Goal: Book appointment/travel/reservation

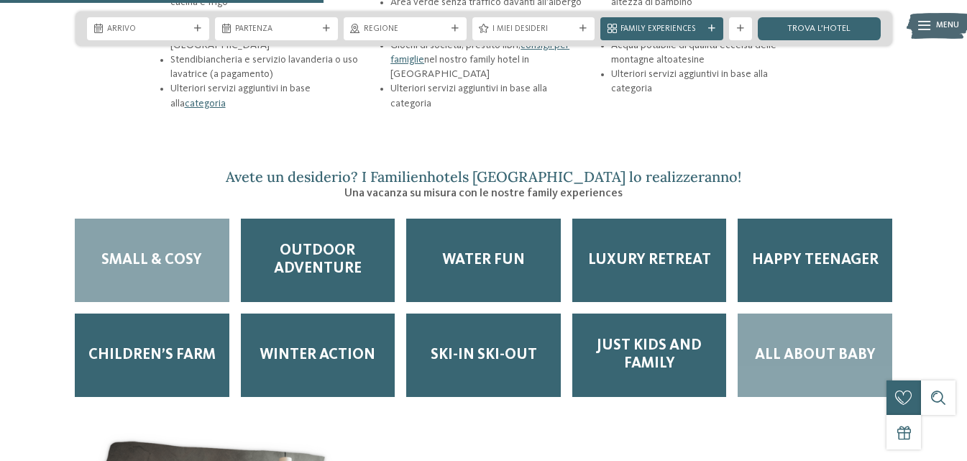
scroll to position [1797, 0]
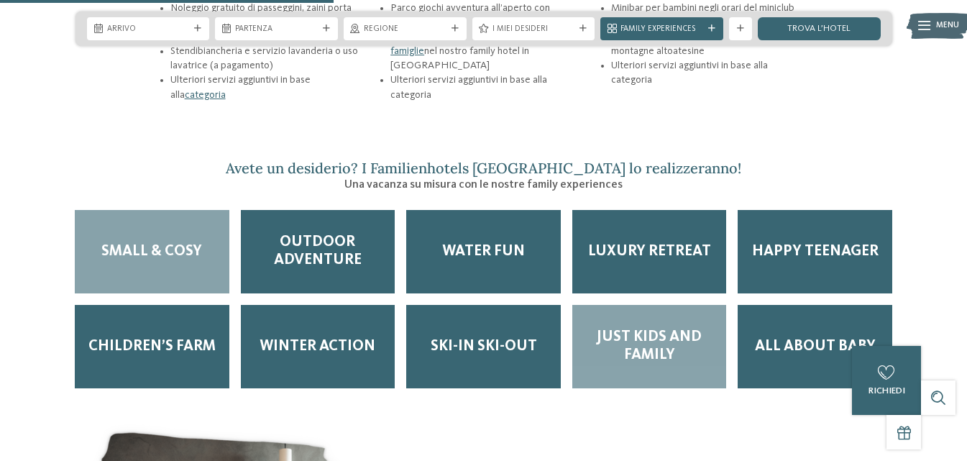
click at [665, 328] on span "Just kids and family" at bounding box center [650, 346] width 132 height 36
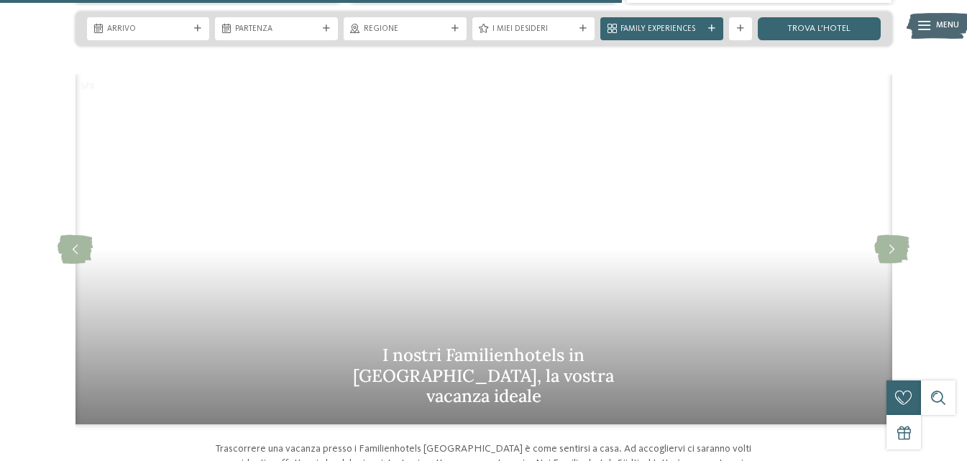
scroll to position [3090, 0]
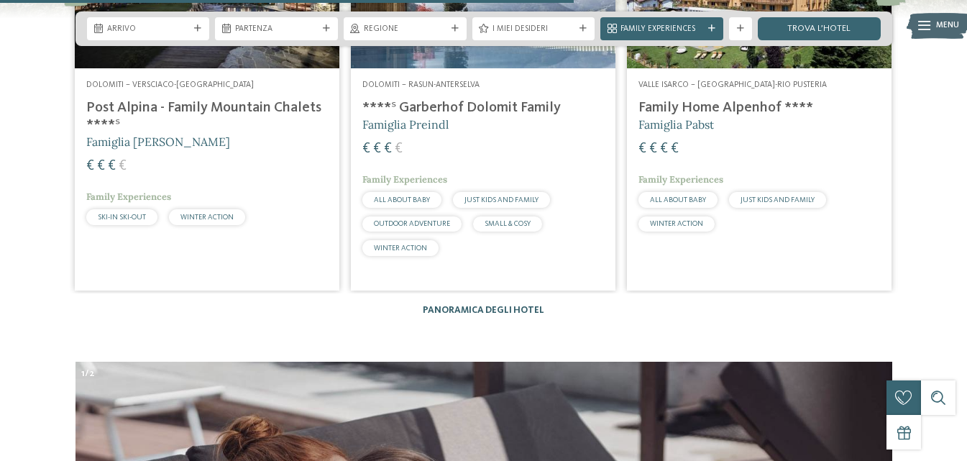
click at [479, 305] on link "Panoramica degli hotel" at bounding box center [483, 309] width 121 height 9
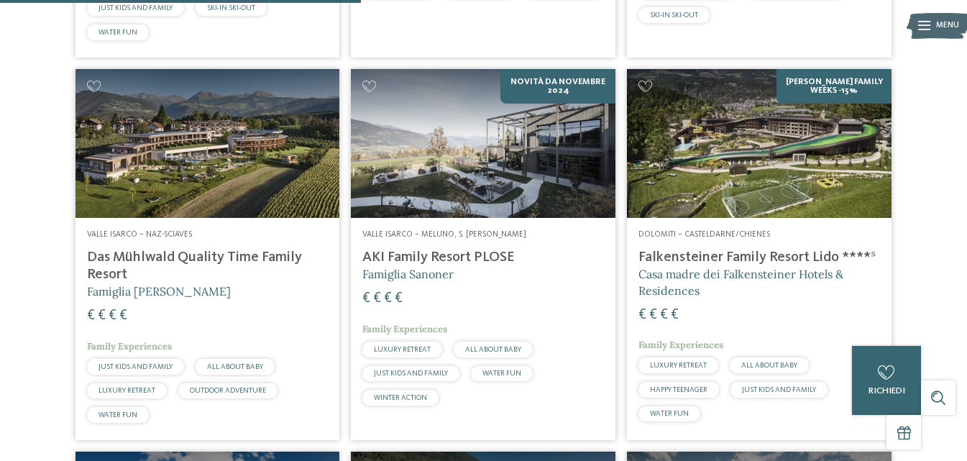
scroll to position [1437, 0]
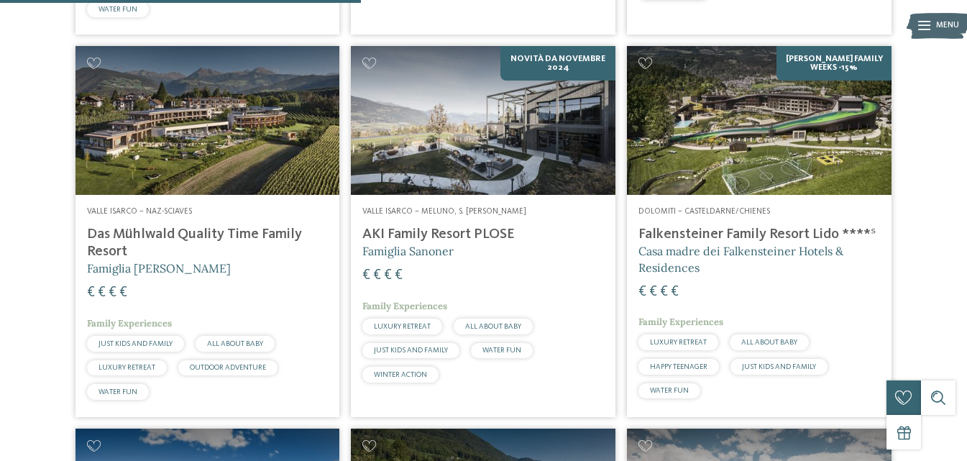
click at [786, 236] on h4 "Falkensteiner Family Resort Lido ****ˢ" at bounding box center [758, 234] width 241 height 17
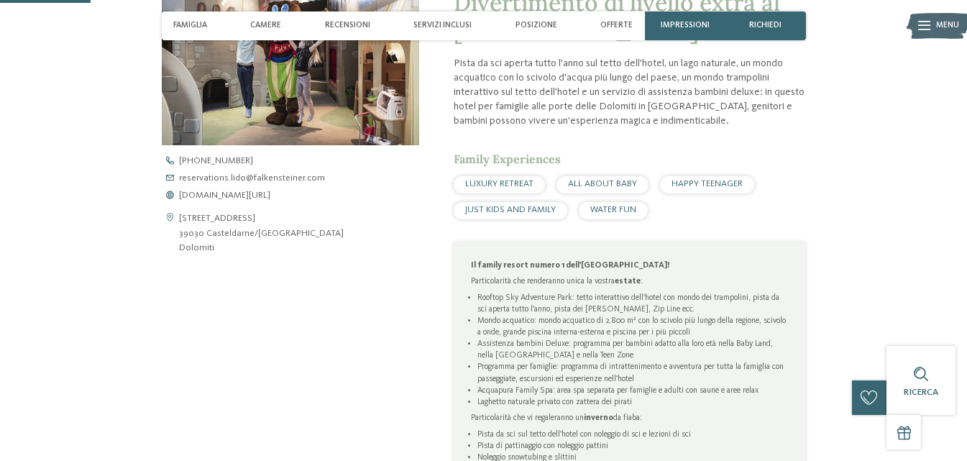
scroll to position [503, 0]
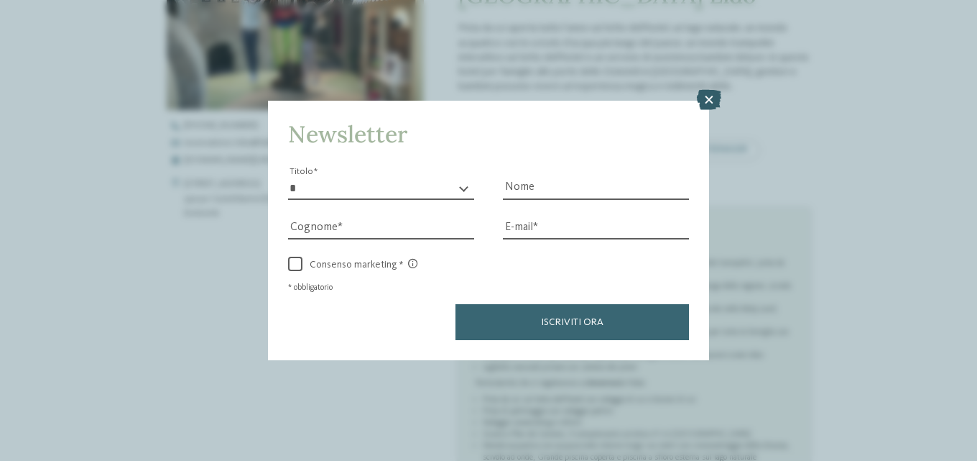
click at [709, 98] on icon at bounding box center [709, 100] width 24 height 20
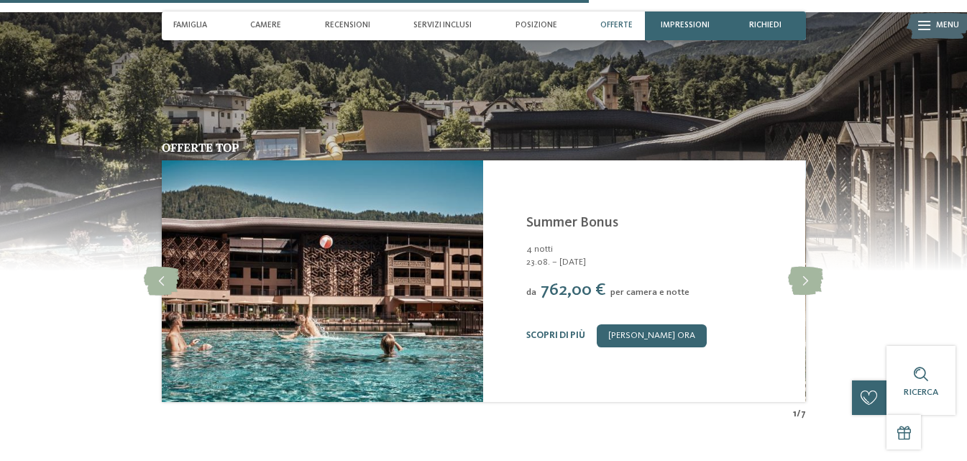
scroll to position [2515, 0]
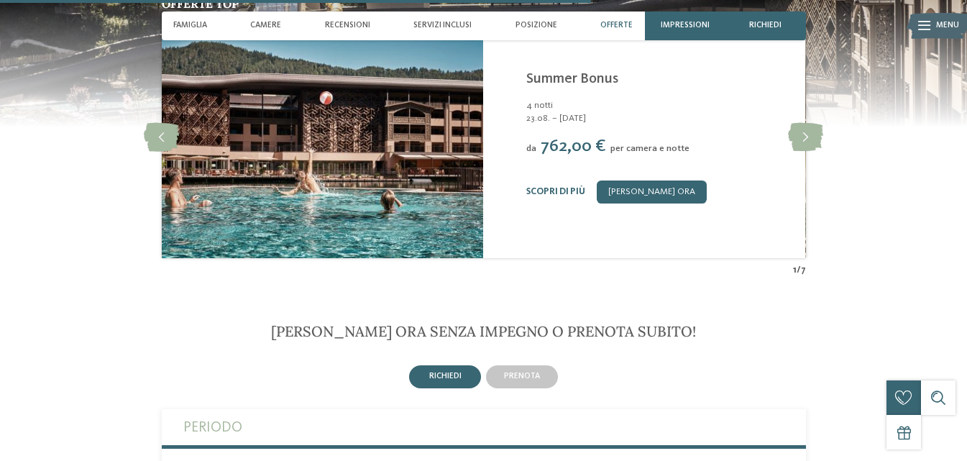
click at [623, 26] on span "Offerte" at bounding box center [616, 25] width 32 height 9
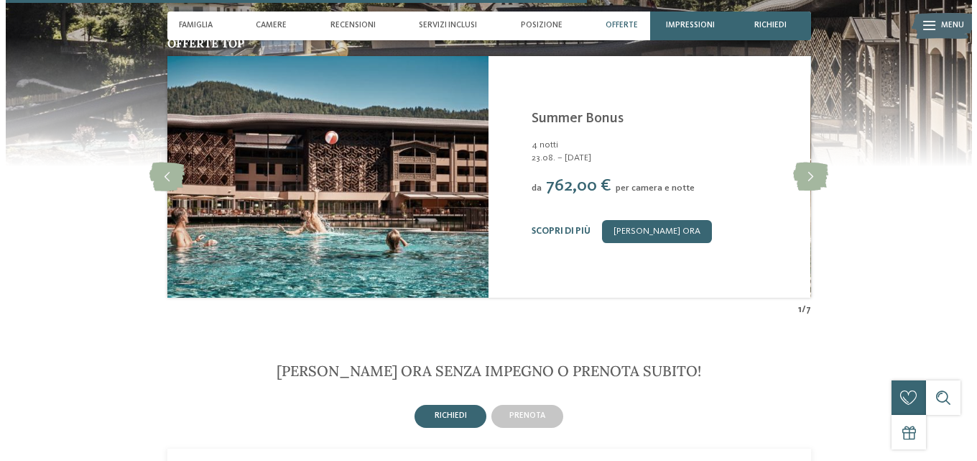
scroll to position [2477, 0]
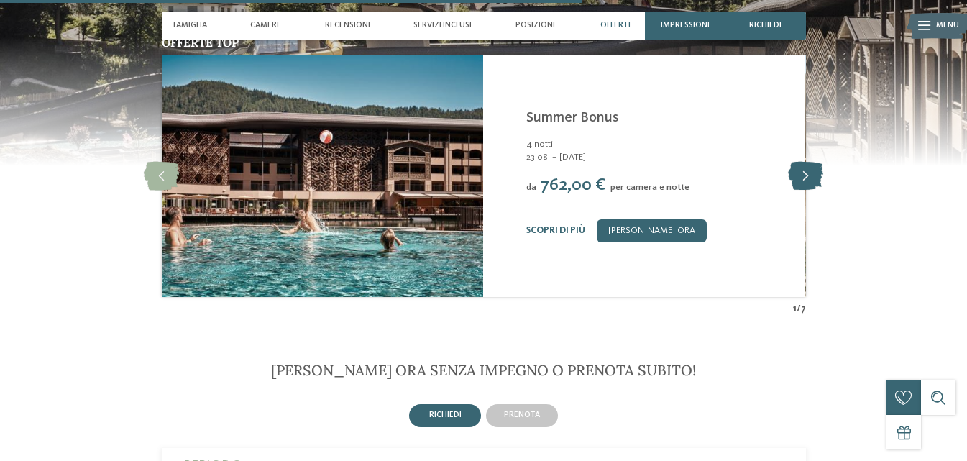
click at [807, 190] on icon at bounding box center [805, 176] width 35 height 29
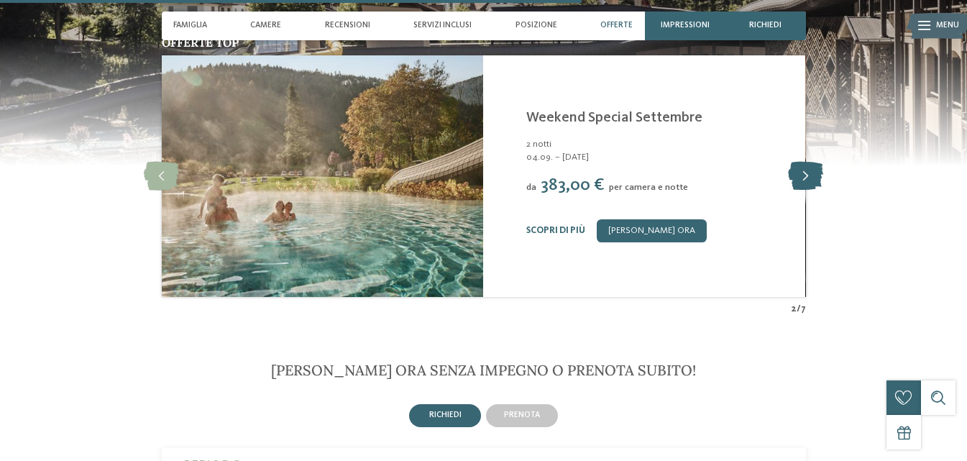
click at [812, 190] on icon at bounding box center [805, 176] width 35 height 29
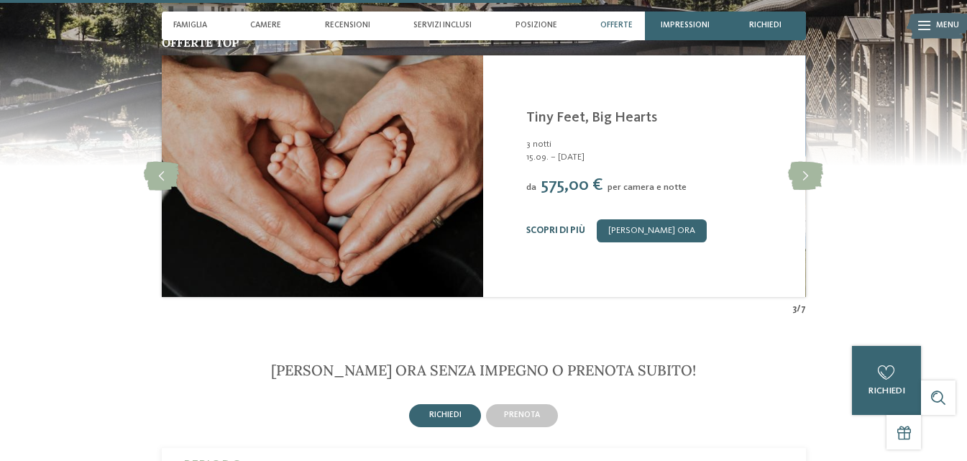
click at [577, 235] on link "Scopri di più" at bounding box center [555, 230] width 59 height 9
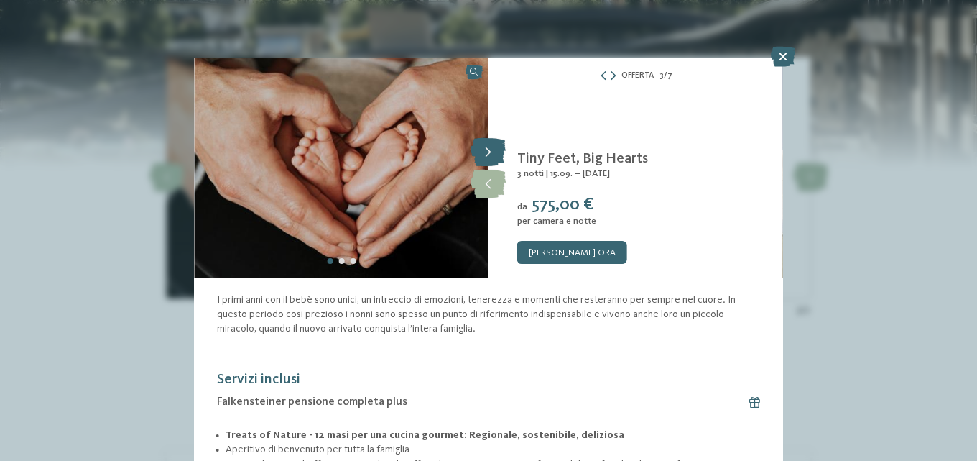
click at [486, 151] on icon at bounding box center [488, 152] width 35 height 29
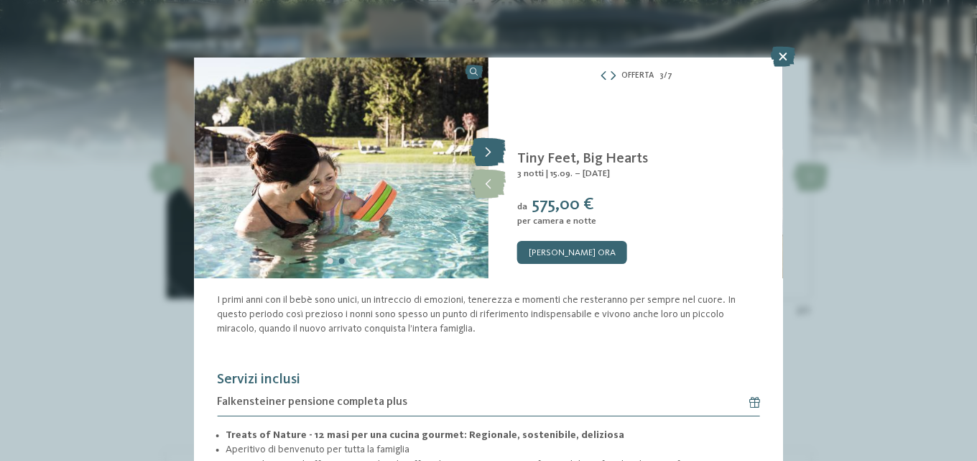
click at [487, 156] on icon at bounding box center [488, 152] width 35 height 29
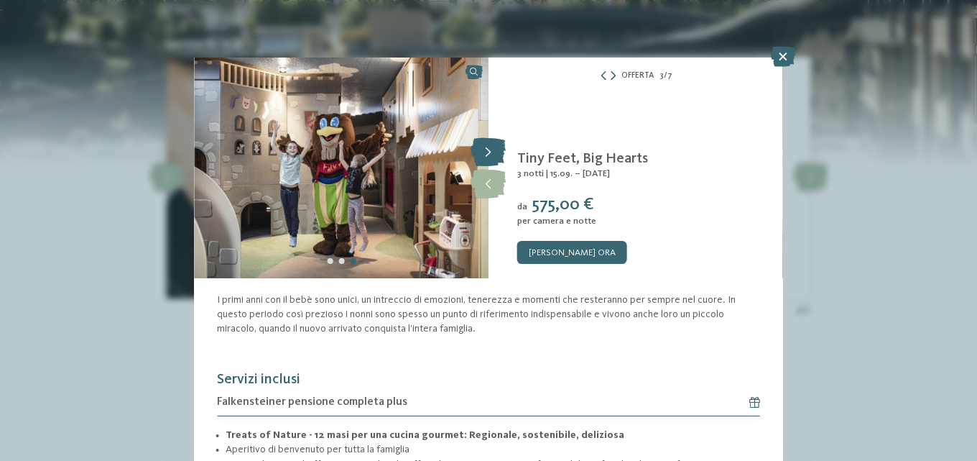
click at [487, 156] on icon at bounding box center [488, 152] width 35 height 29
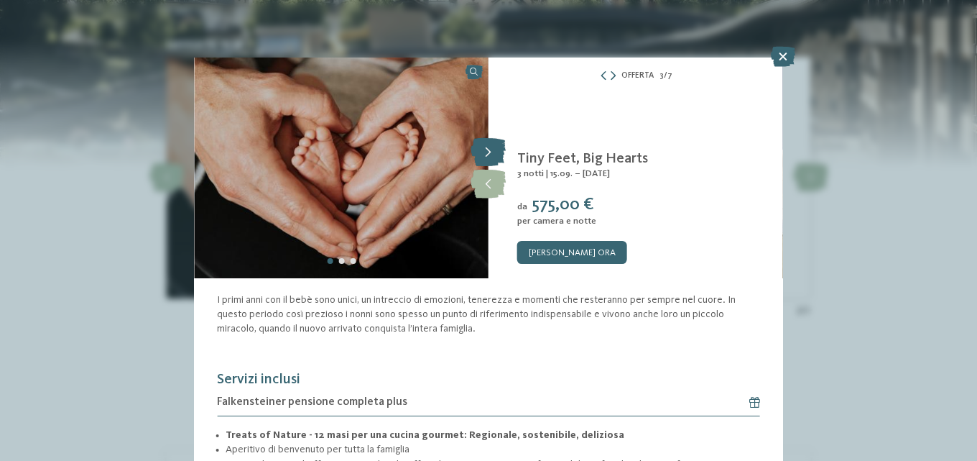
click at [487, 156] on icon at bounding box center [488, 152] width 35 height 29
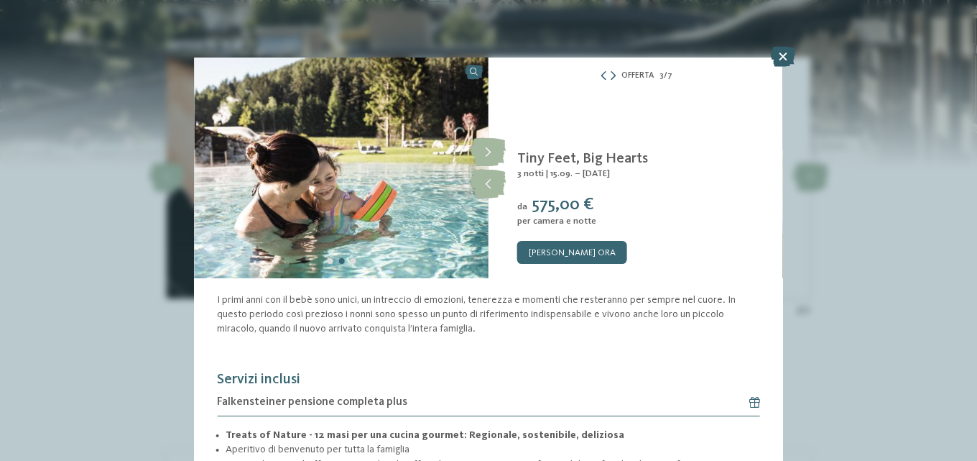
click at [780, 61] on icon at bounding box center [783, 57] width 24 height 20
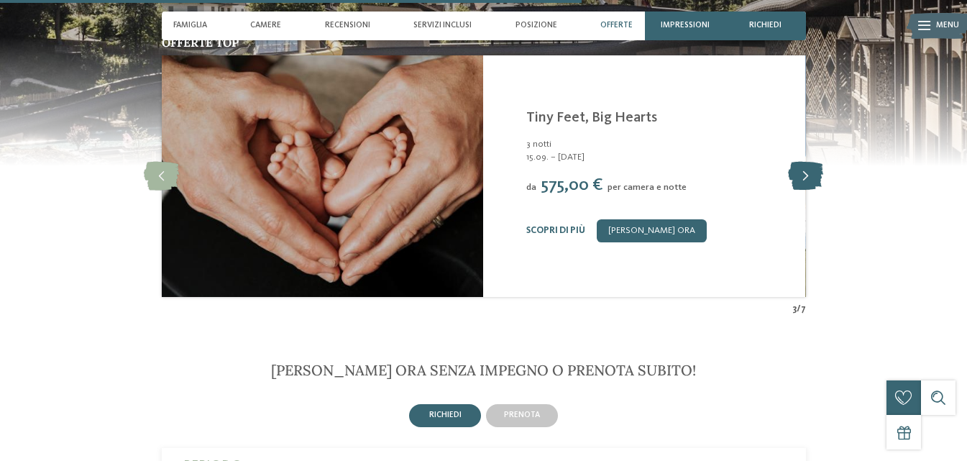
click at [804, 190] on icon at bounding box center [805, 176] width 35 height 29
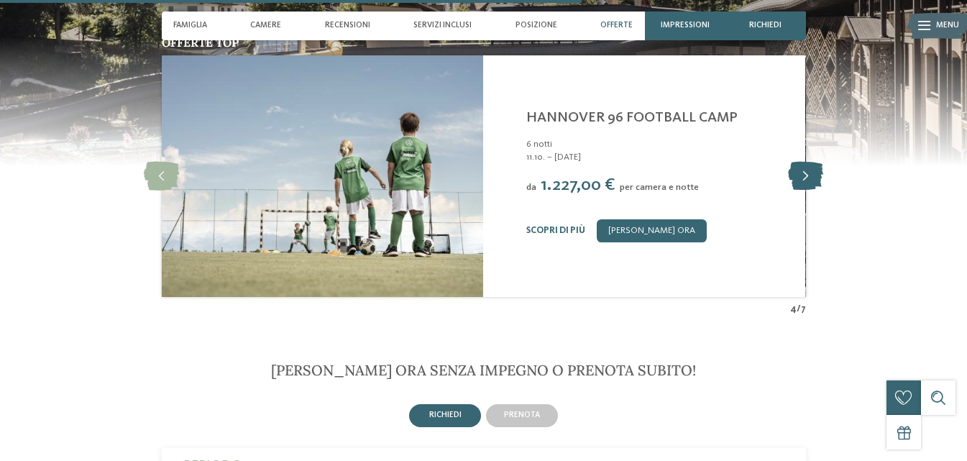
click at [800, 190] on icon at bounding box center [805, 176] width 35 height 29
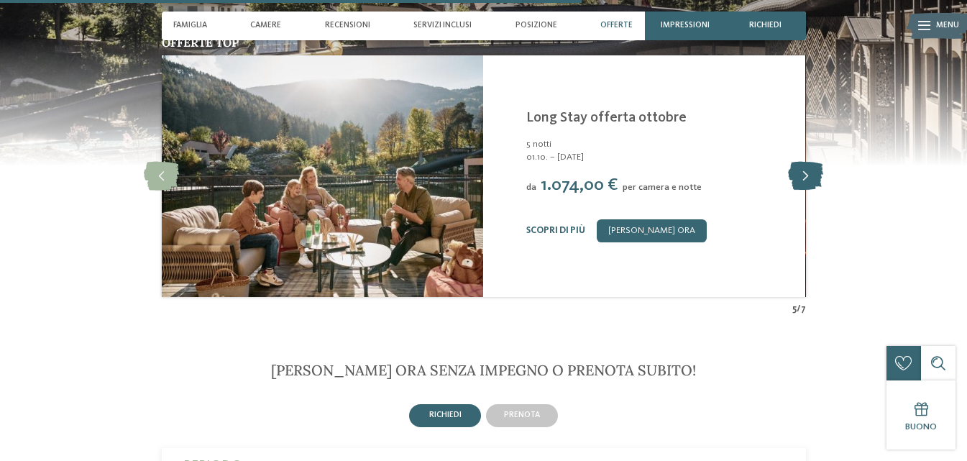
click at [798, 190] on icon at bounding box center [805, 176] width 35 height 29
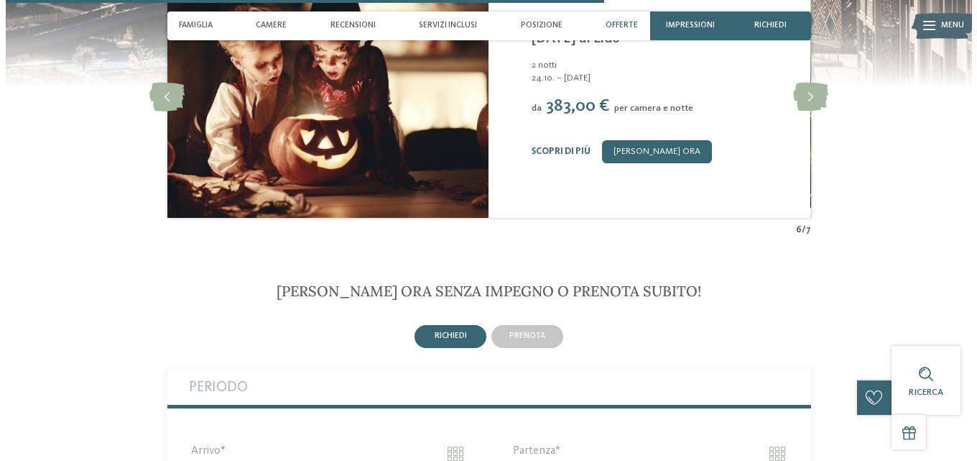
scroll to position [2548, 0]
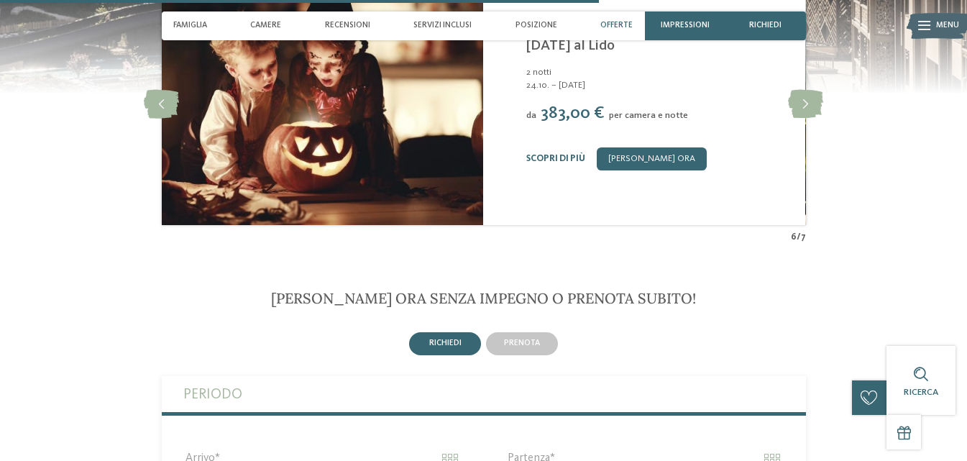
click at [561, 170] on div "Scopri di più Richiedi ora" at bounding box center [658, 158] width 264 height 23
click at [564, 163] on link "Scopri di più" at bounding box center [555, 158] width 59 height 9
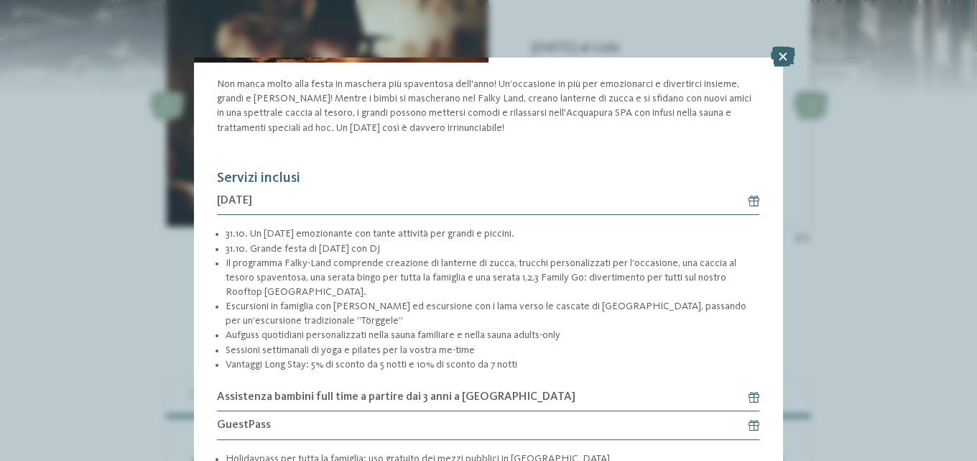
scroll to position [258, 0]
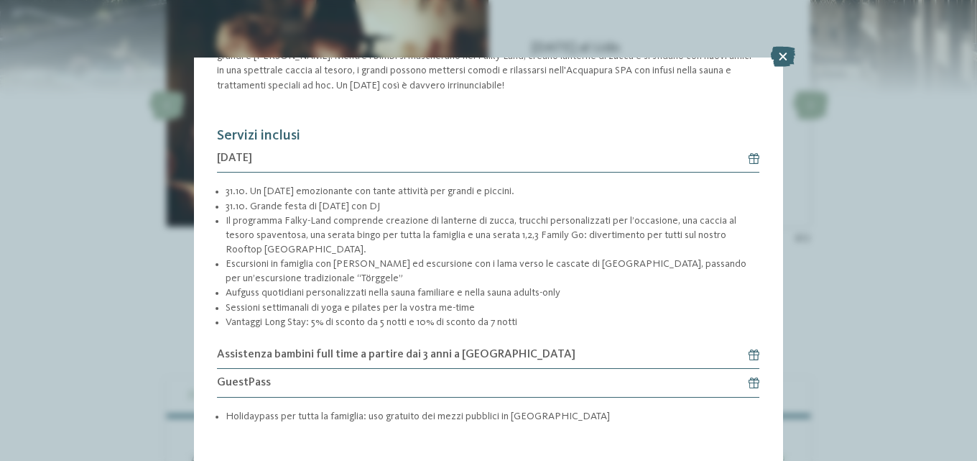
click at [744, 351] on icon at bounding box center [748, 354] width 22 height 11
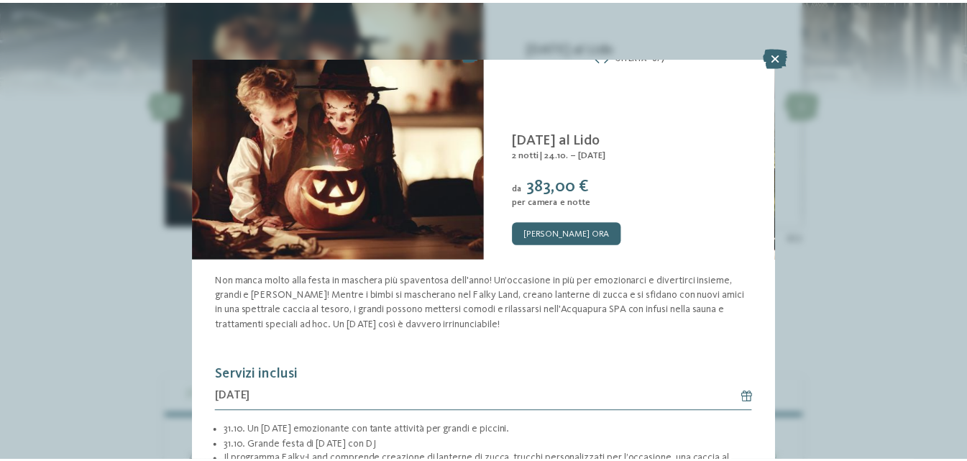
scroll to position [0, 0]
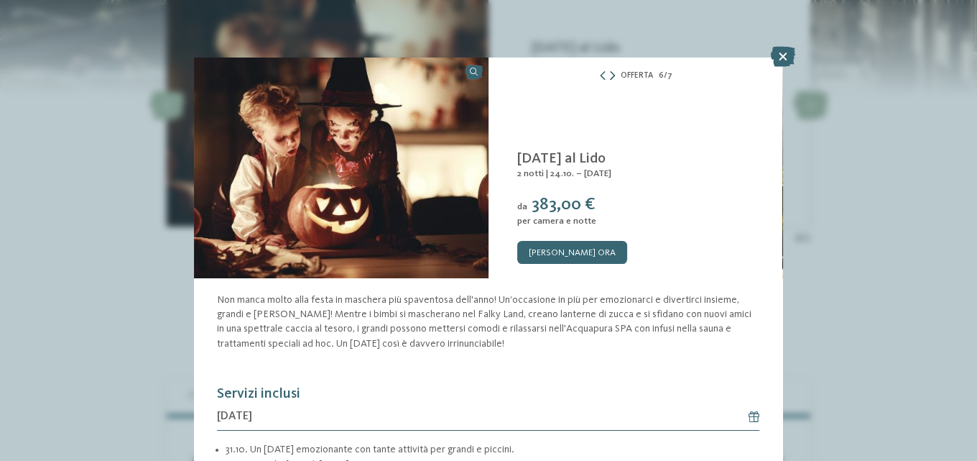
click at [610, 75] on icon at bounding box center [612, 76] width 5 height 9
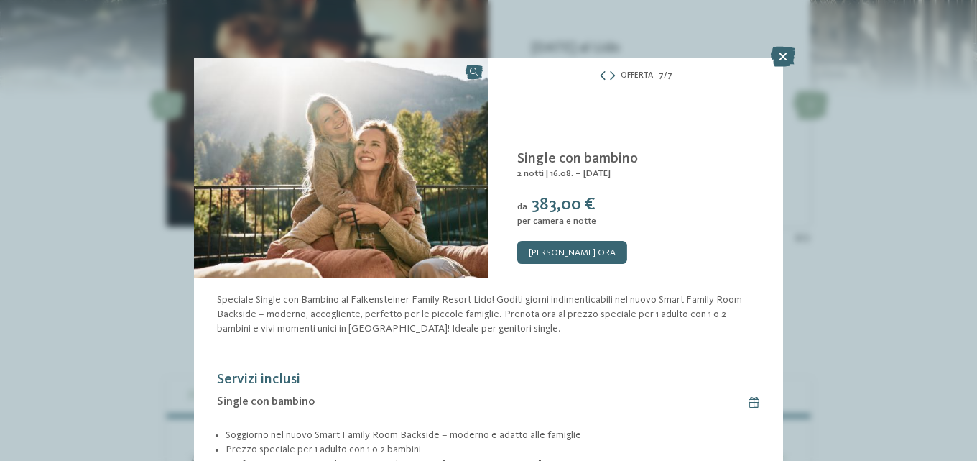
click at [599, 80] on icon at bounding box center [603, 76] width 9 height 9
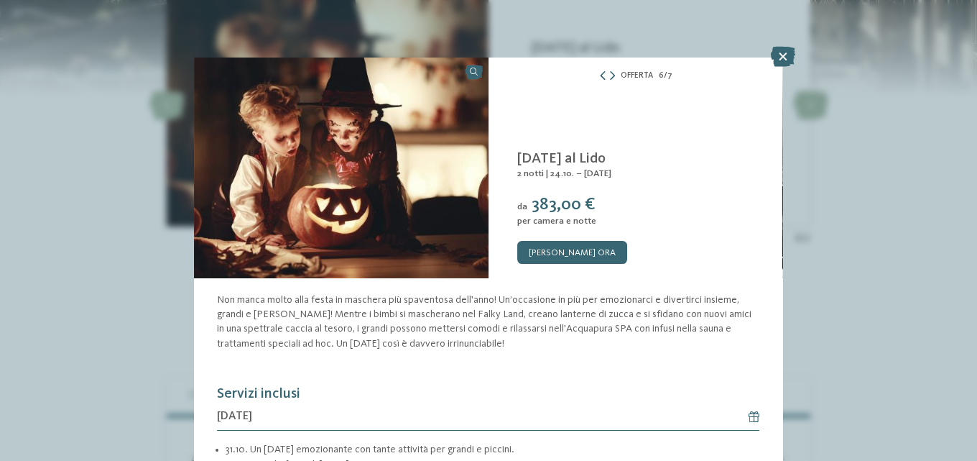
click at [599, 80] on icon at bounding box center [603, 76] width 9 height 9
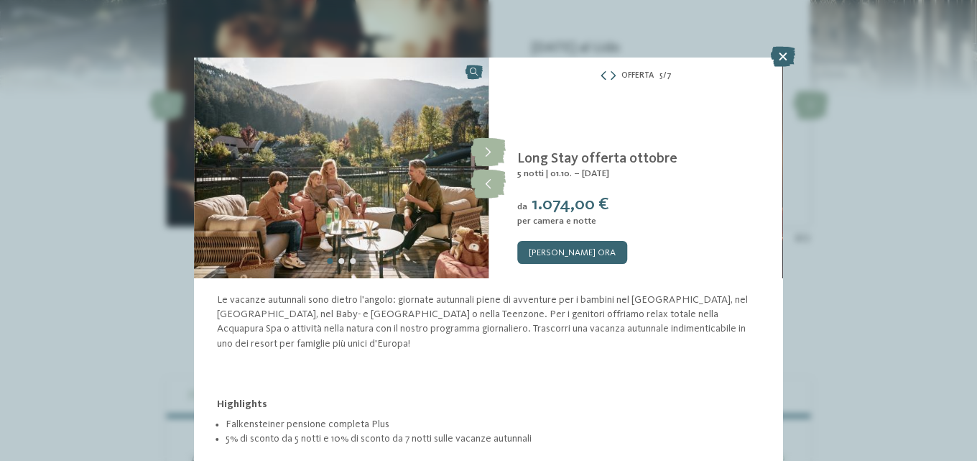
click at [599, 80] on icon at bounding box center [603, 76] width 9 height 9
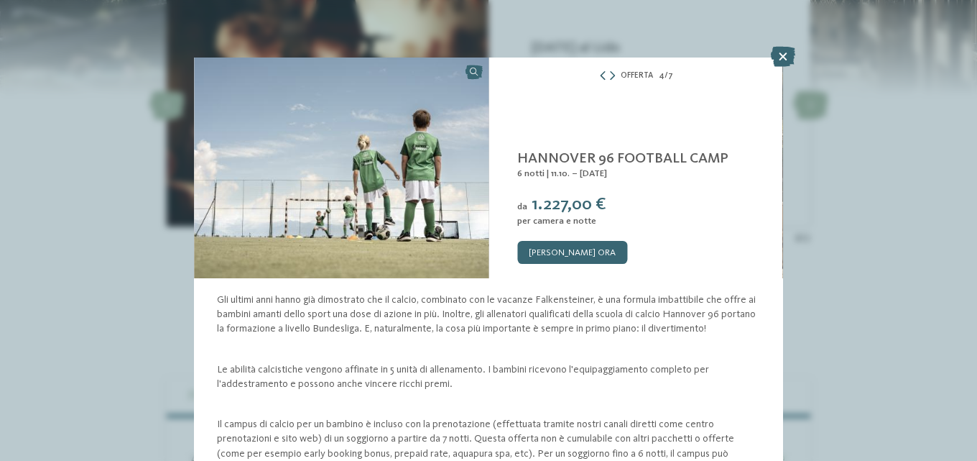
click at [599, 80] on icon at bounding box center [603, 76] width 9 height 9
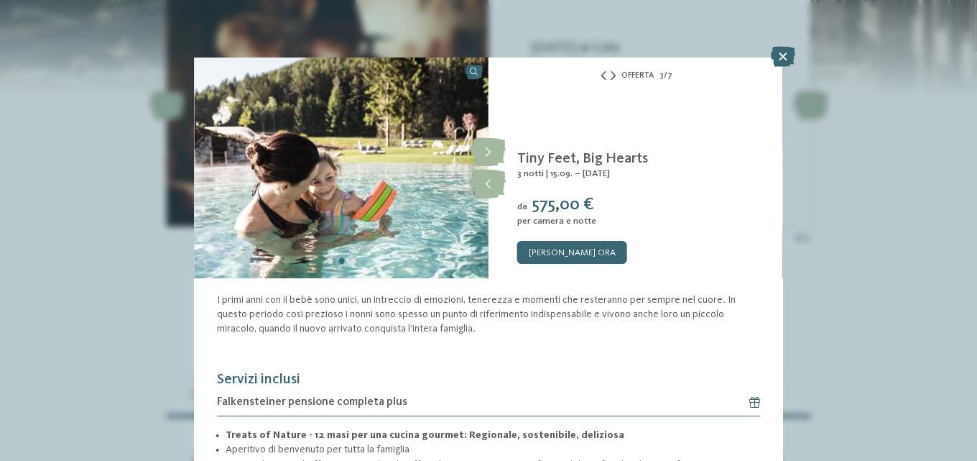
click at [599, 80] on icon at bounding box center [603, 76] width 9 height 9
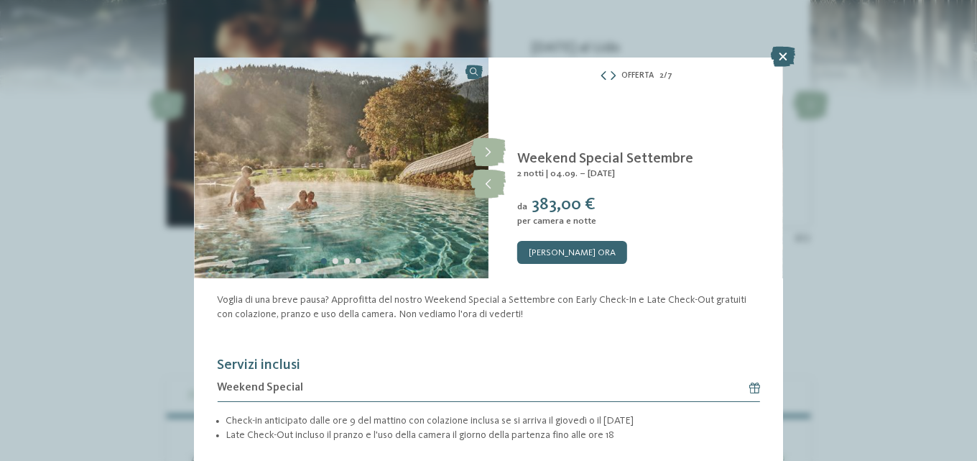
click at [600, 80] on icon at bounding box center [603, 76] width 9 height 9
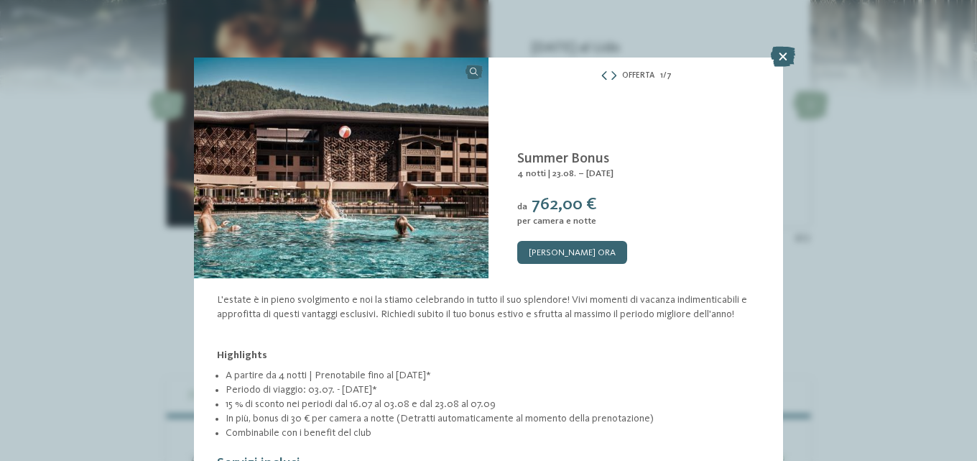
click at [602, 80] on icon at bounding box center [604, 76] width 9 height 9
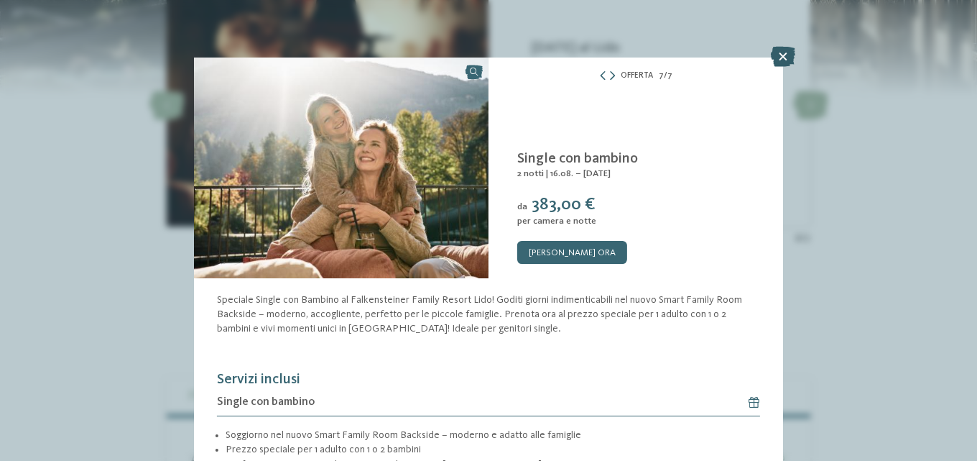
click at [788, 51] on icon at bounding box center [783, 57] width 24 height 20
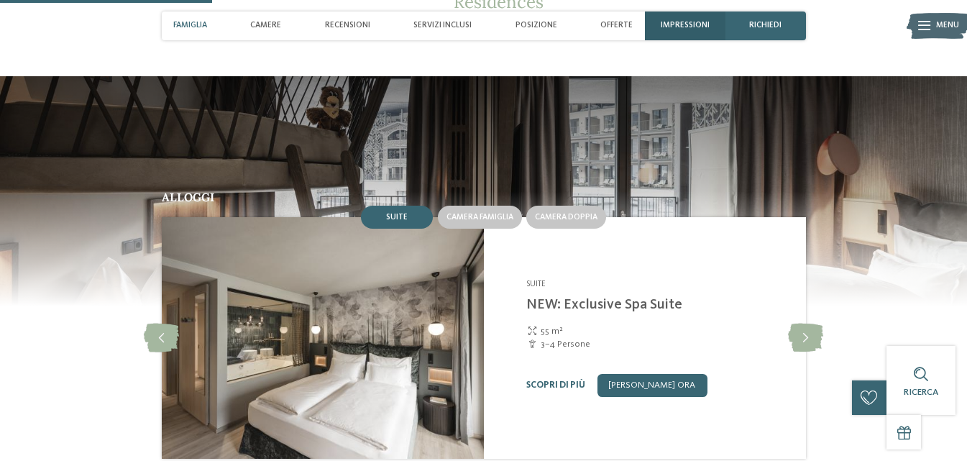
scroll to position [895, 0]
